Goal: Information Seeking & Learning: Learn about a topic

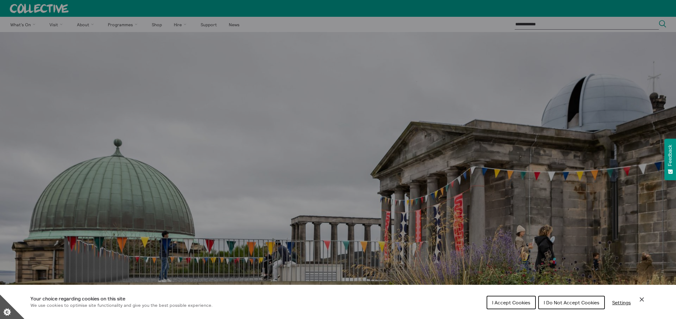
click at [563, 301] on span "I Do Not Accept Cookies" at bounding box center [572, 303] width 56 height 6
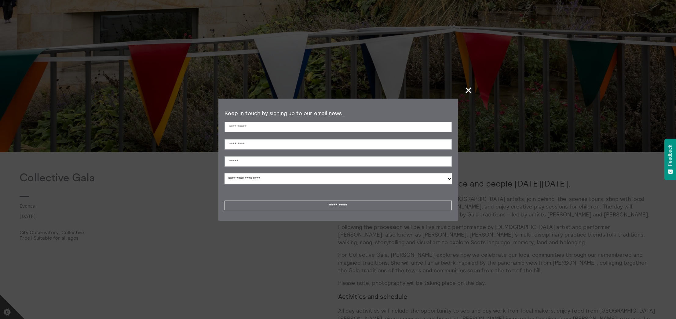
scroll to position [332, 0]
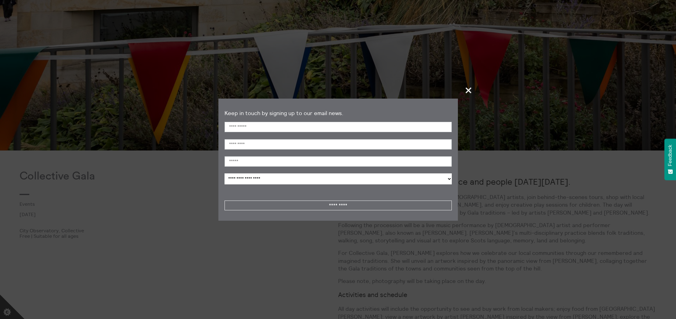
click at [467, 93] on span "+" at bounding box center [469, 90] width 18 height 18
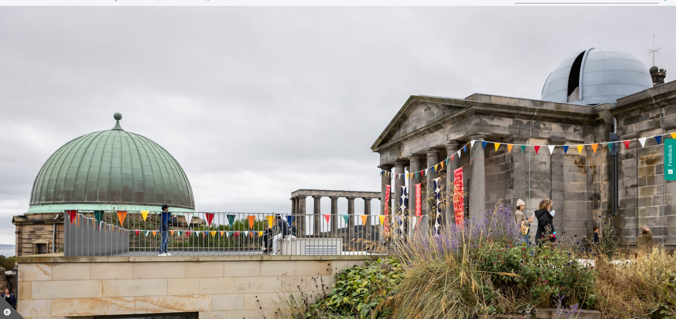
scroll to position [0, 0]
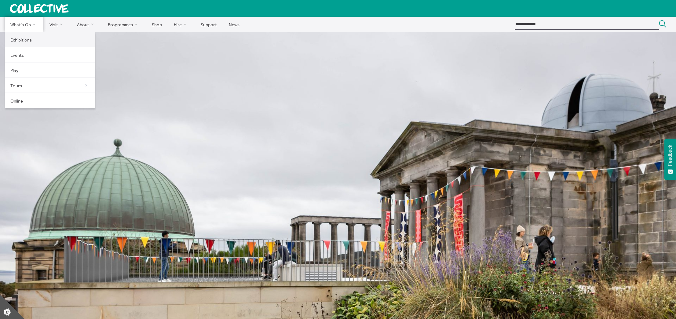
click at [24, 36] on link "Exhibitions" at bounding box center [50, 39] width 90 height 15
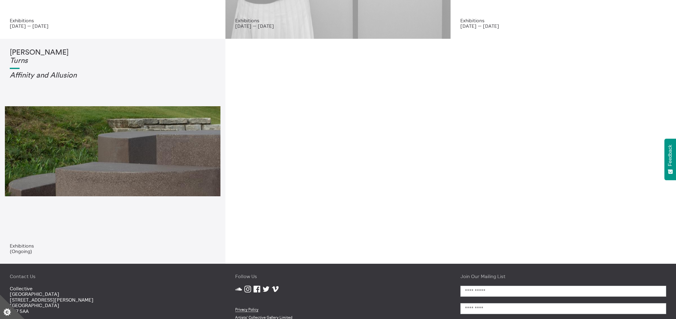
scroll to position [230, 0]
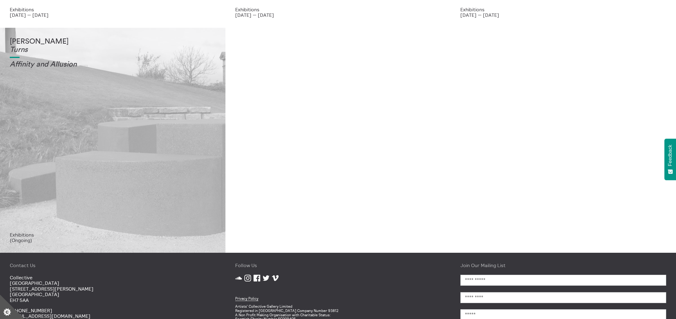
click at [156, 86] on div "[PERSON_NAME] Turns Affinity and Allusi on" at bounding box center [113, 135] width 206 height 195
